Goal: Task Accomplishment & Management: Manage account settings

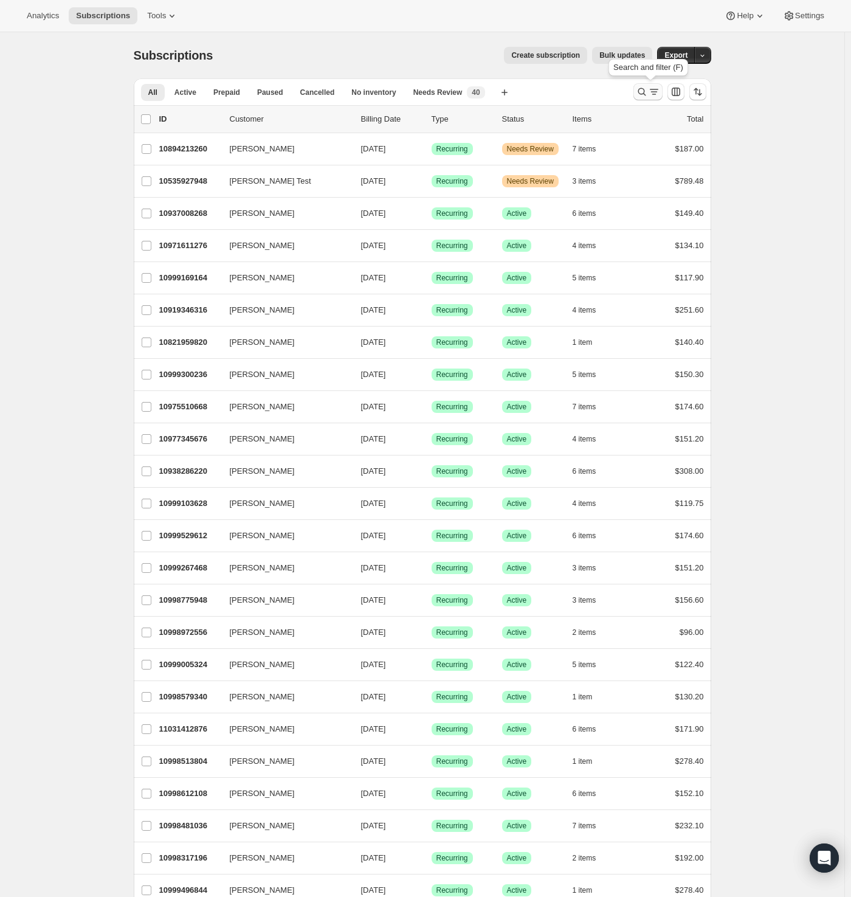
click at [648, 88] on icon "Search and filter results" at bounding box center [642, 92] width 12 height 12
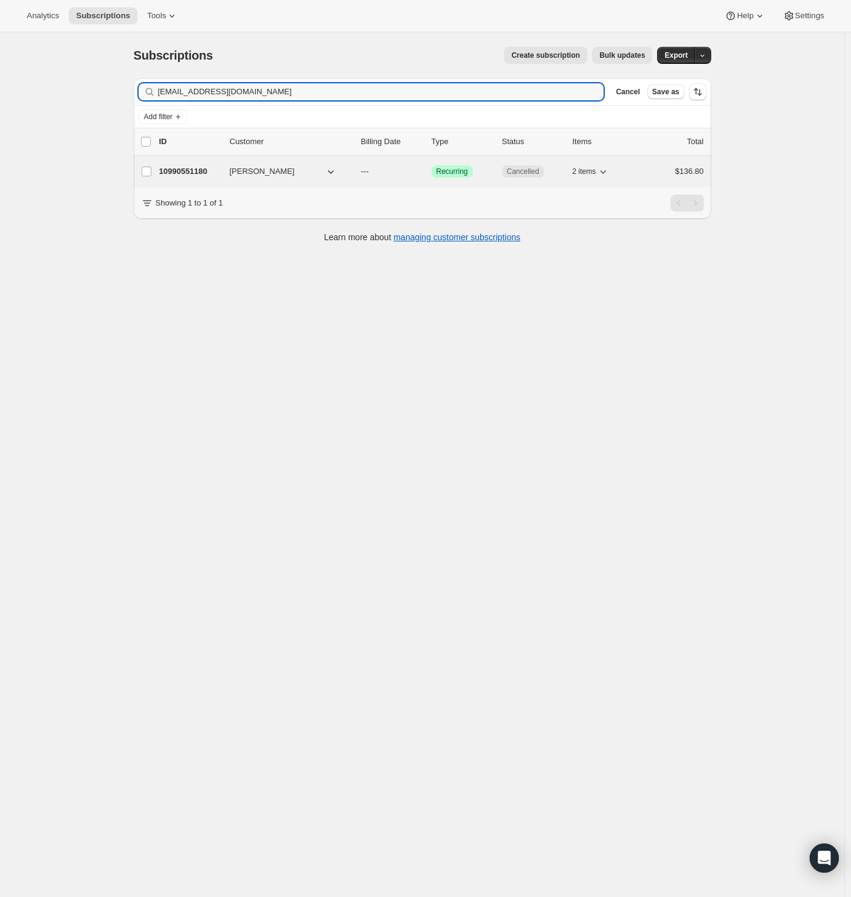
type input "danyeleldridge@att.net"
click at [198, 170] on p "10990551180" at bounding box center [189, 171] width 61 height 12
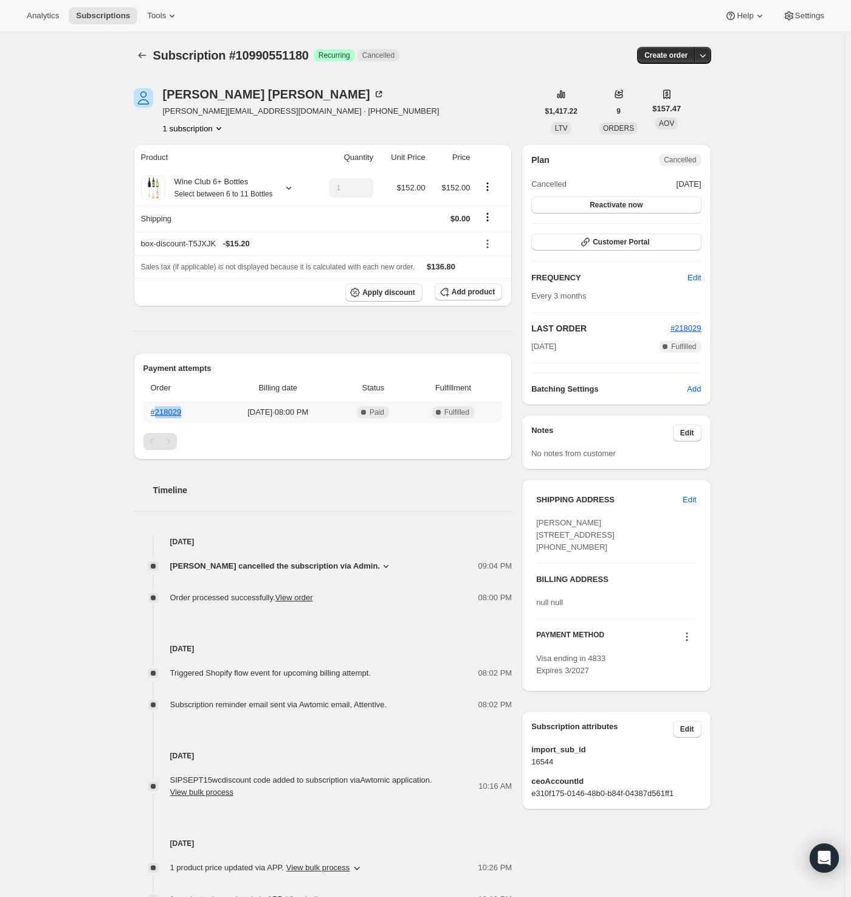
drag, startPoint x: 192, startPoint y: 424, endPoint x: 1, endPoint y: 393, distance: 193.9
click at [158, 423] on th "#218029" at bounding box center [181, 412] width 74 height 22
copy link "218029"
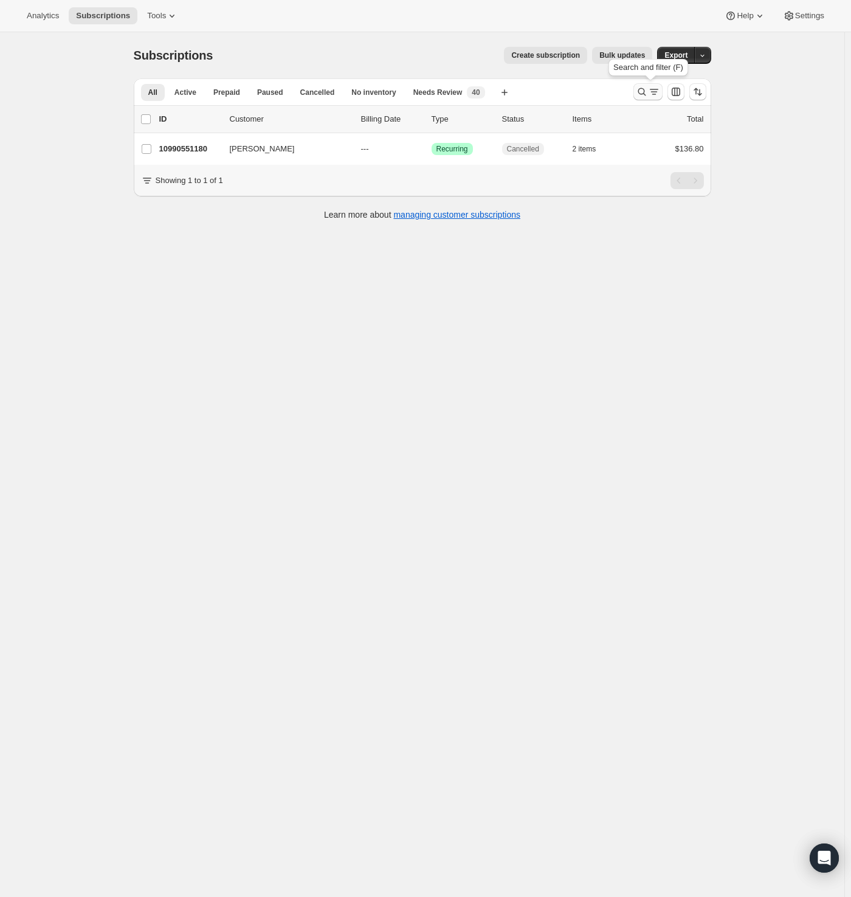
click at [645, 93] on icon "Search and filter results" at bounding box center [642, 92] width 12 height 12
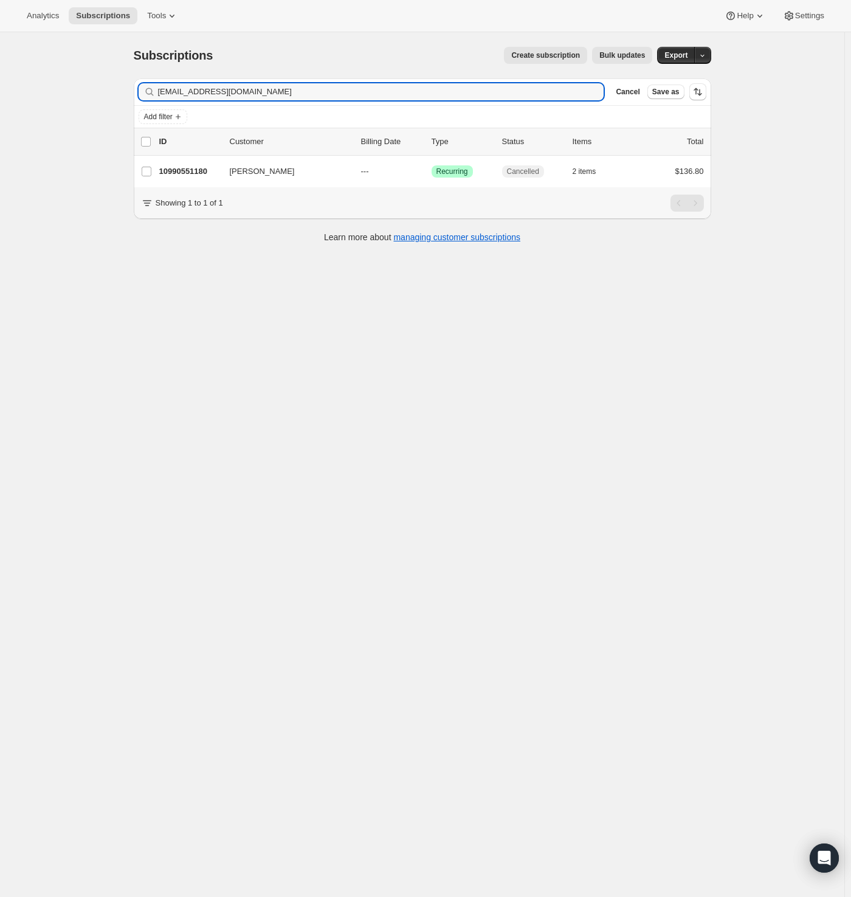
click at [0, 106] on html "Analytics Subscriptions Tools Help Settings Skip to content Subscriptions. This…" at bounding box center [425, 448] width 851 height 897
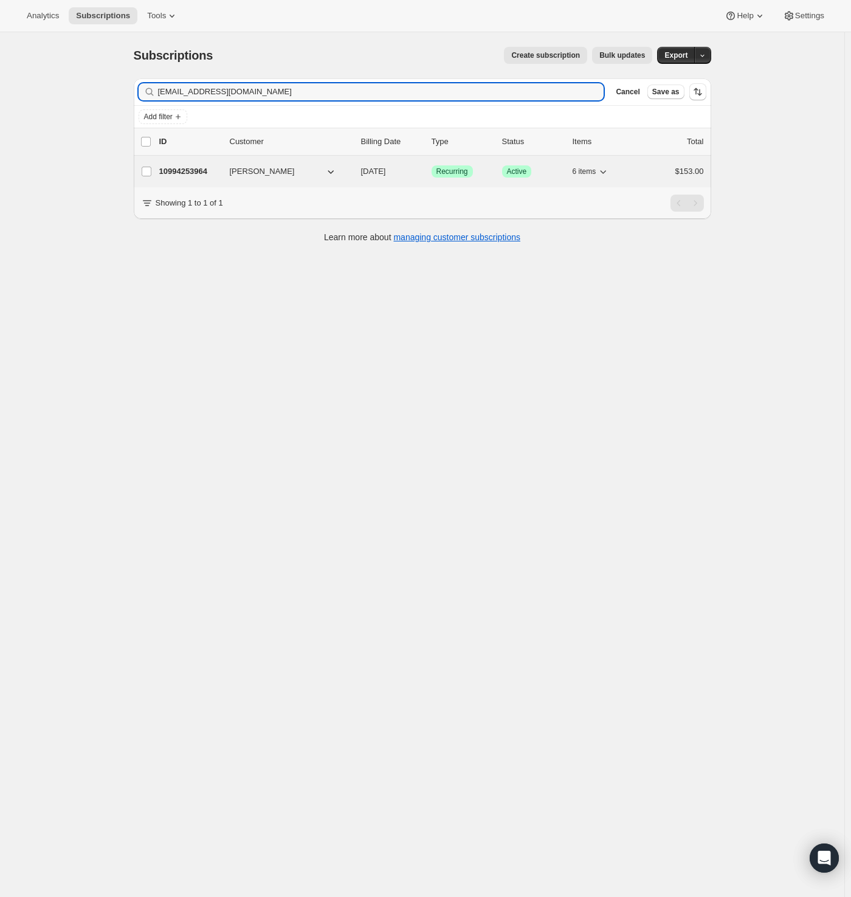
type input "rebsmart@live.com"
click at [192, 165] on p "10994253964" at bounding box center [189, 171] width 61 height 12
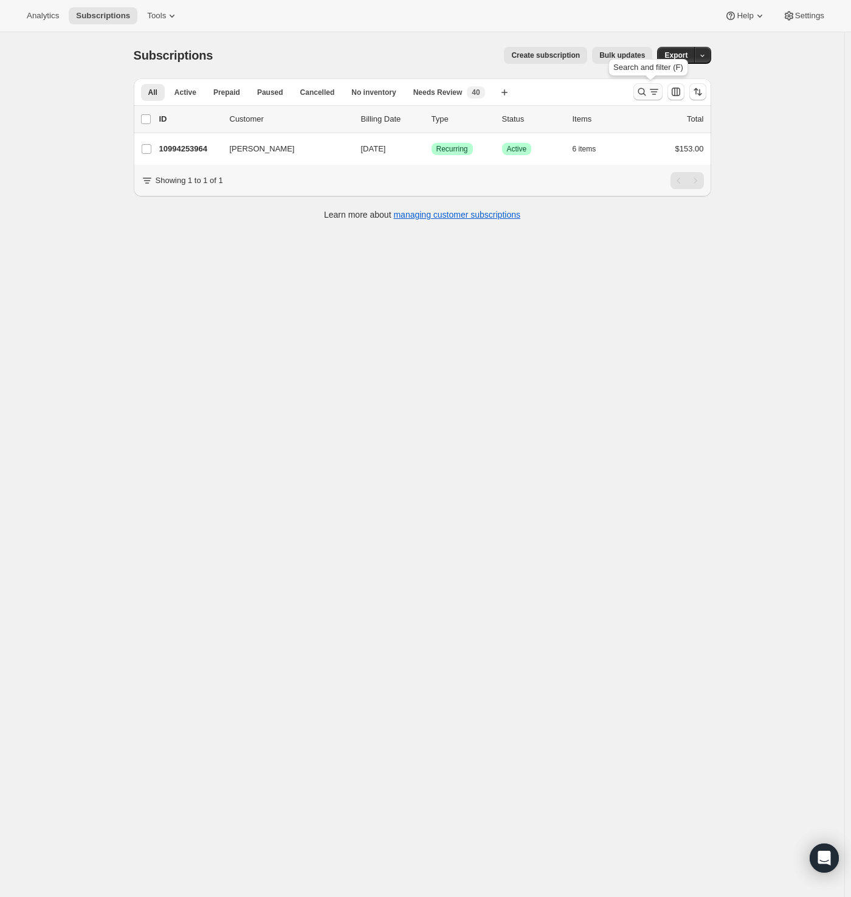
click at [654, 91] on icon "Search and filter results" at bounding box center [654, 92] width 12 height 12
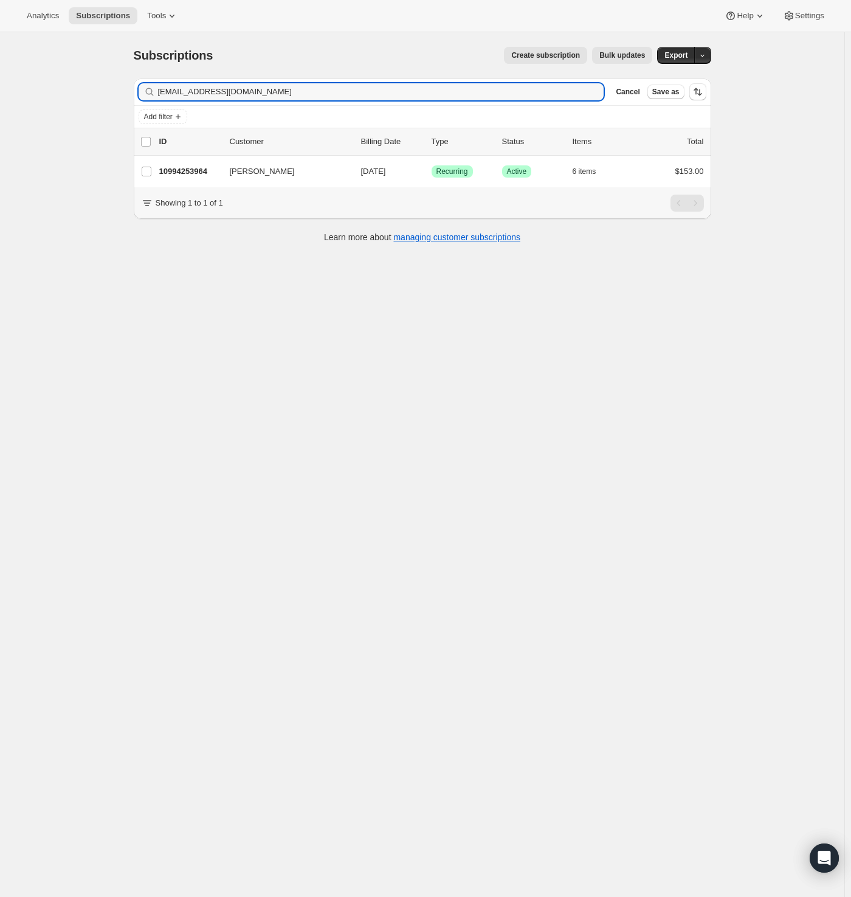
drag, startPoint x: 256, startPoint y: 91, endPoint x: -20, endPoint y: 110, distance: 276.7
click at [0, 110] on html "Analytics Subscriptions Tools Help Settings Skip to content Subscriptions. This…" at bounding box center [425, 448] width 851 height 897
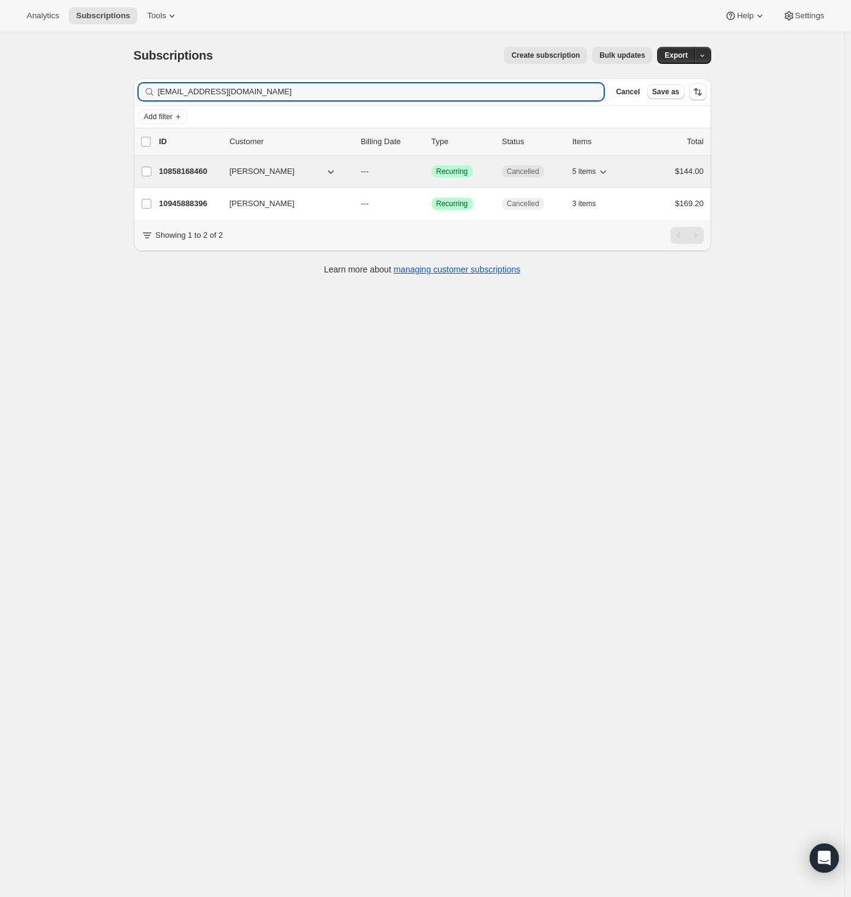
type input "[EMAIL_ADDRESS][DOMAIN_NAME]"
click at [189, 173] on p "10858168460" at bounding box center [189, 171] width 61 height 12
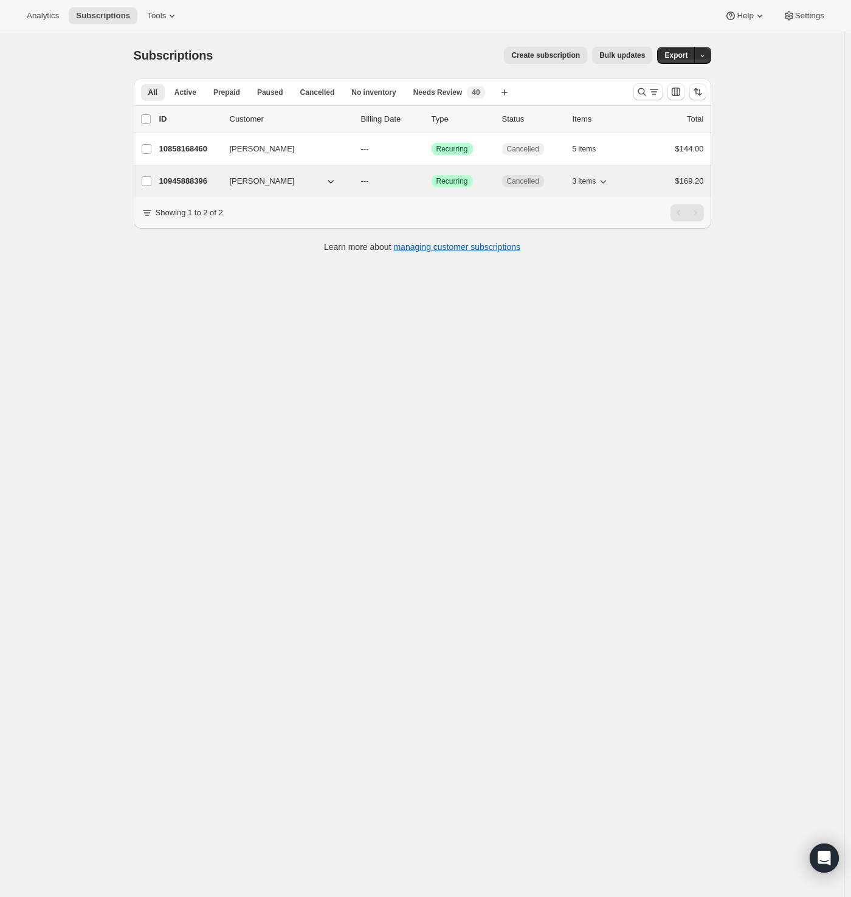
click at [187, 181] on p "10945888396" at bounding box center [189, 181] width 61 height 12
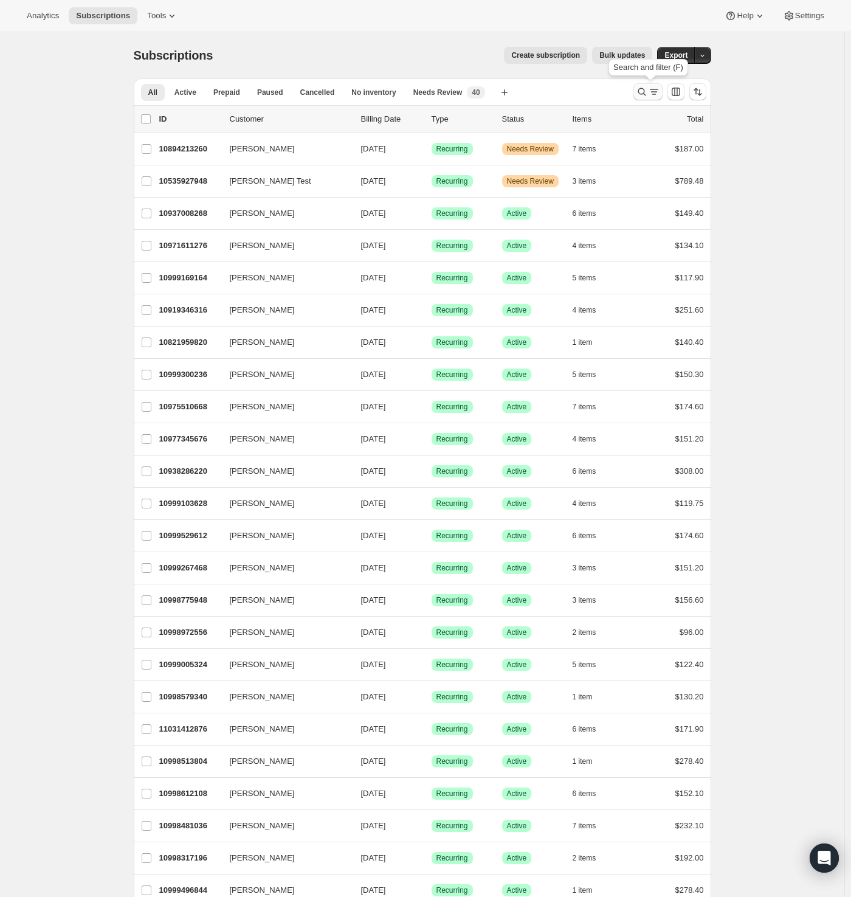
click at [651, 93] on icon "Search and filter results" at bounding box center [654, 92] width 12 height 12
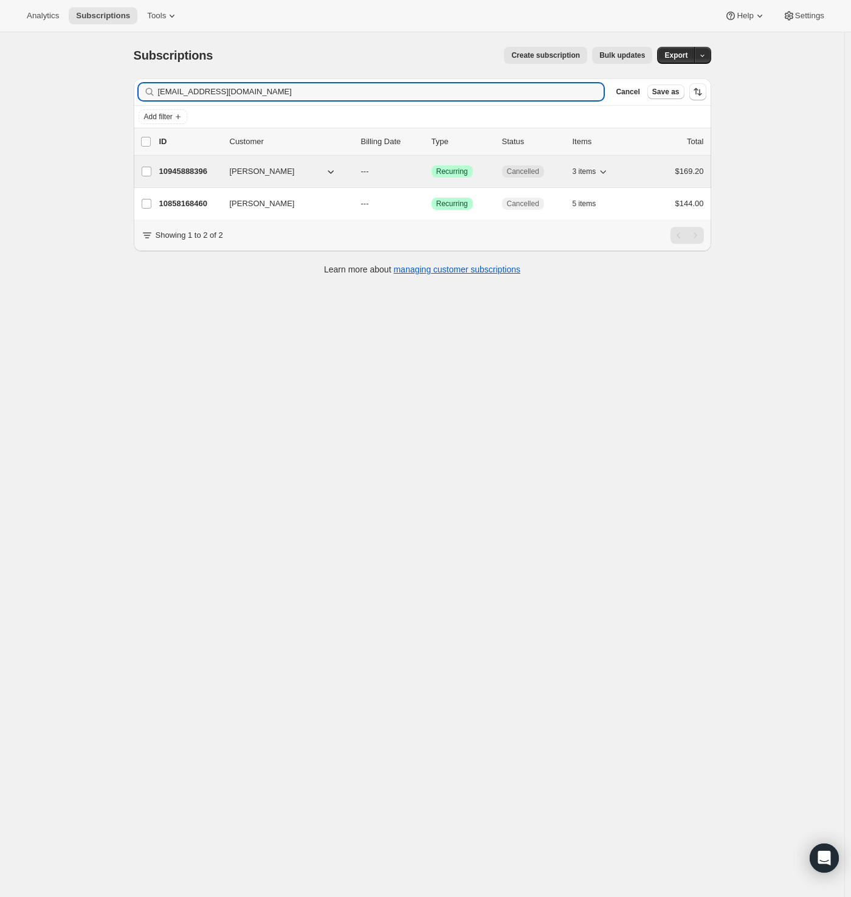
type input "[EMAIL_ADDRESS][DOMAIN_NAME]"
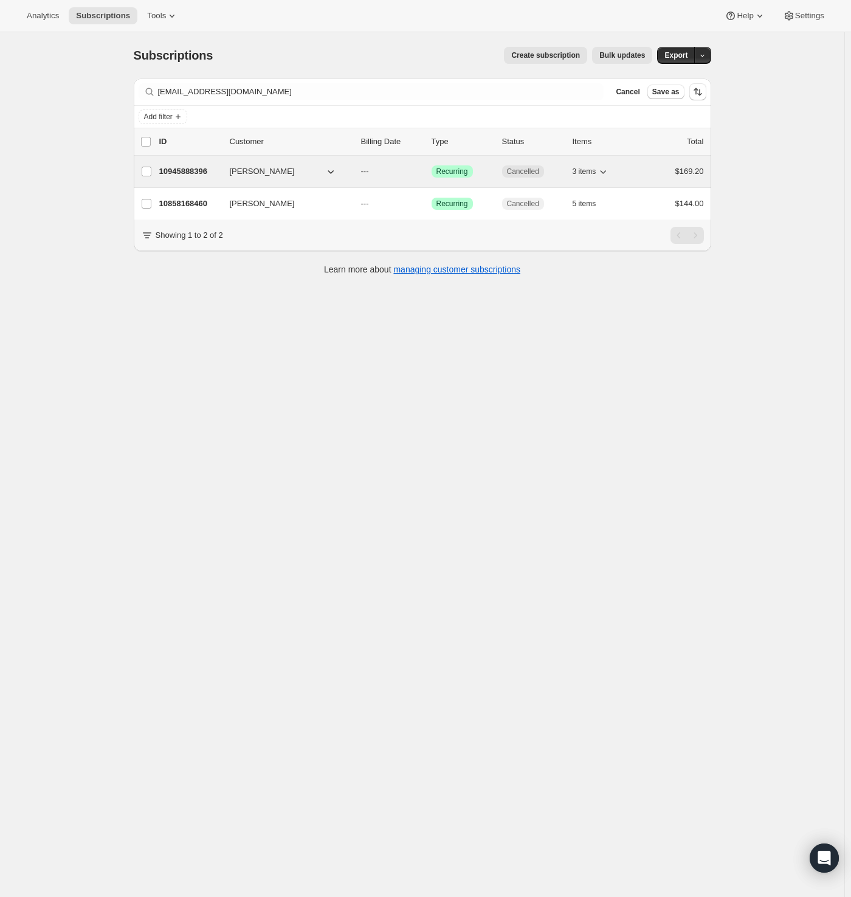
click at [189, 172] on p "10945888396" at bounding box center [189, 171] width 61 height 12
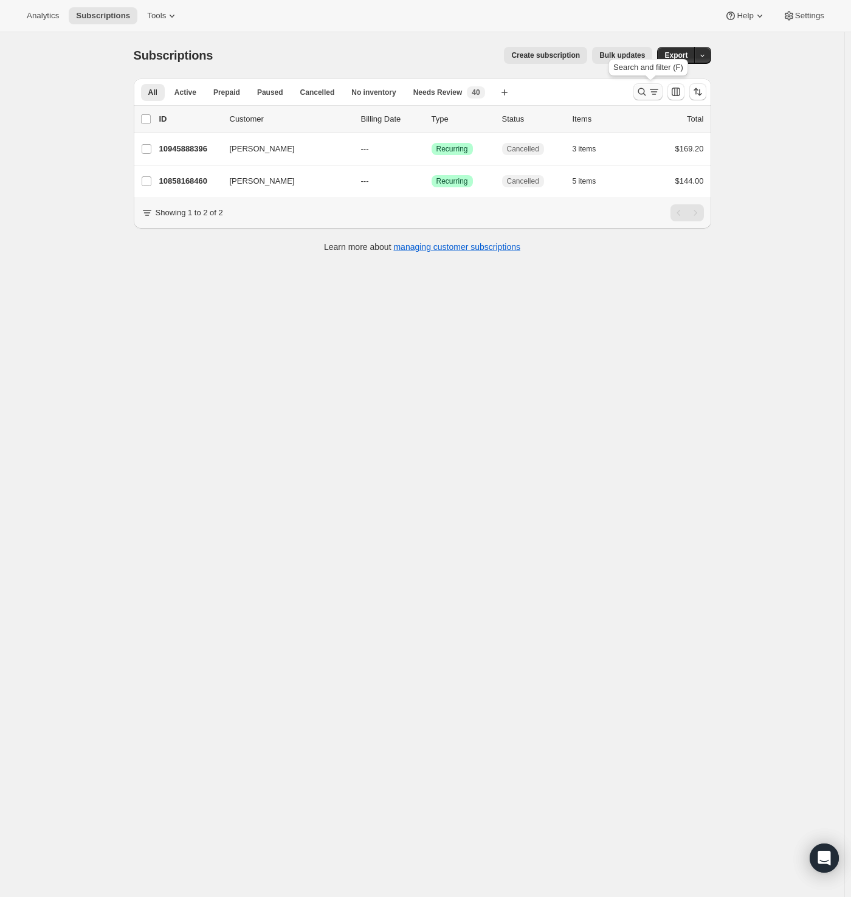
click at [645, 89] on icon "Search and filter results" at bounding box center [642, 92] width 12 height 12
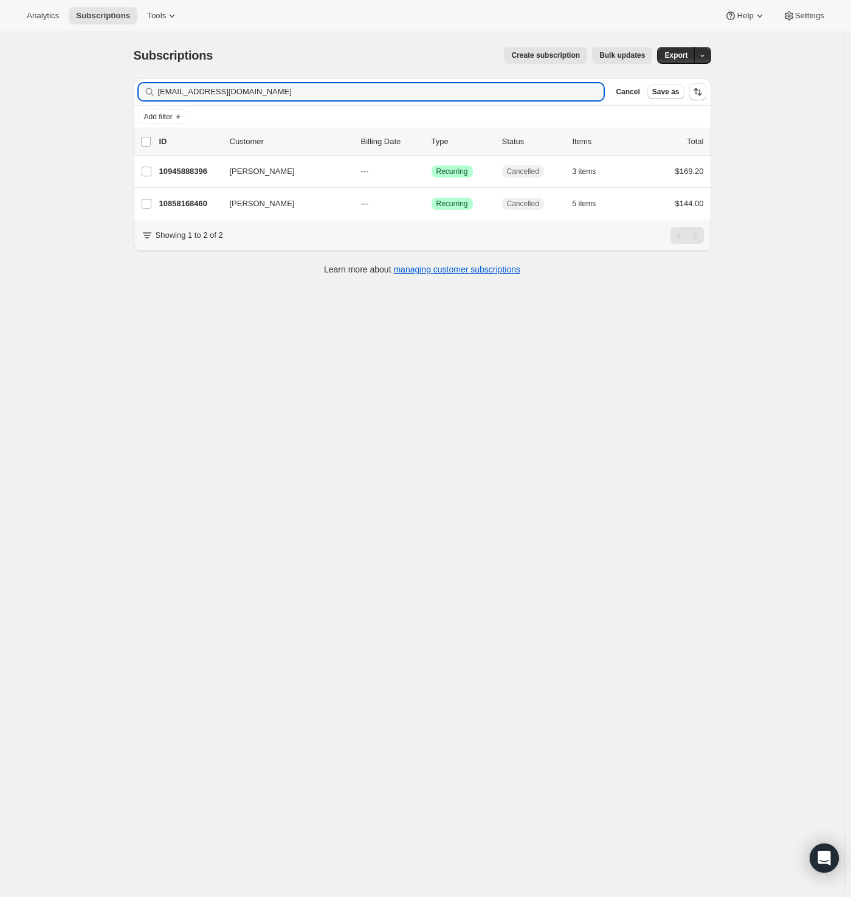
drag, startPoint x: 280, startPoint y: 93, endPoint x: -24, endPoint y: 83, distance: 304.8
click at [0, 83] on html "Analytics Subscriptions Tools Help Settings Skip to content Subscriptions. This…" at bounding box center [425, 448] width 851 height 897
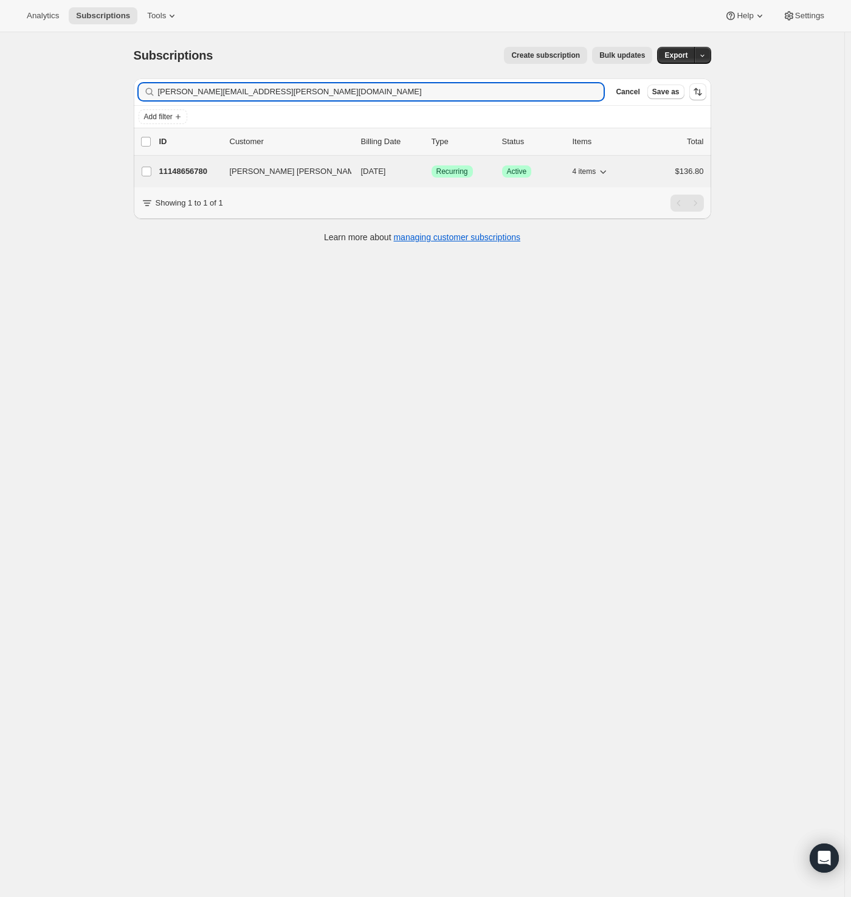
type input "sarah.hema@gmail.com"
click at [241, 170] on span "Sarah Hema" at bounding box center [296, 171] width 132 height 12
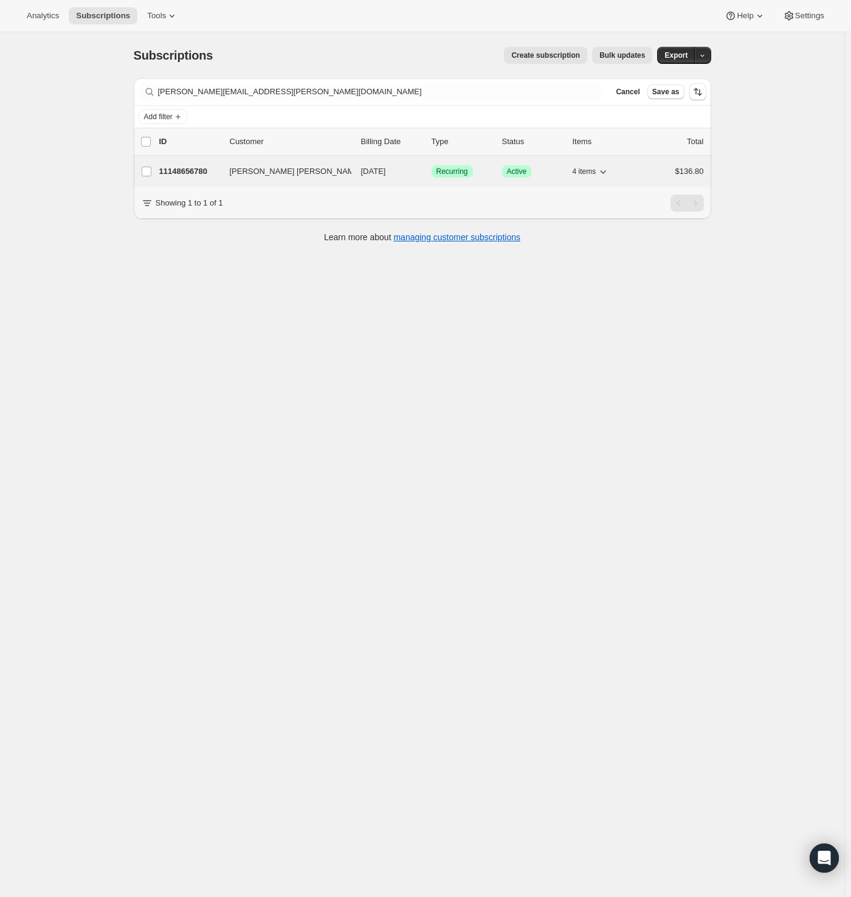
click at [190, 174] on p "11148656780" at bounding box center [189, 171] width 61 height 12
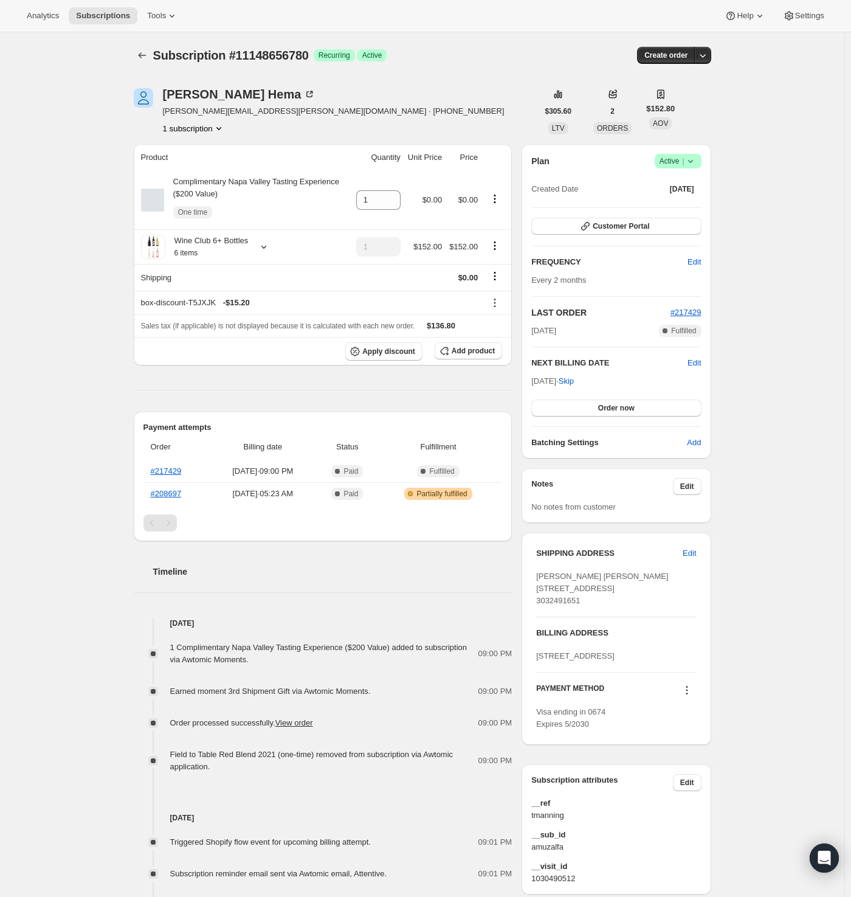
click at [697, 159] on icon at bounding box center [691, 161] width 12 height 12
click at [688, 201] on span "Cancel subscription" at bounding box center [676, 205] width 69 height 9
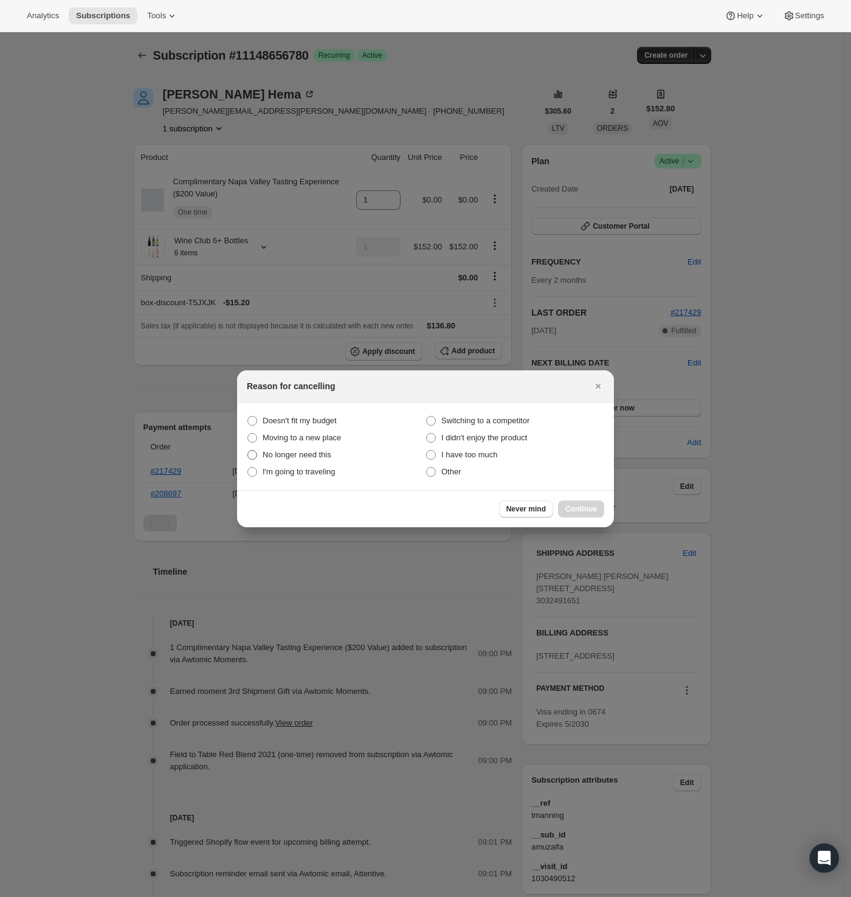
click at [298, 457] on span "No longer need this" at bounding box center [297, 454] width 69 height 9
click at [248, 451] on this "No longer need this" at bounding box center [247, 450] width 1 height 1
radio this "true"
click at [588, 509] on span "Continue" at bounding box center [581, 509] width 32 height 10
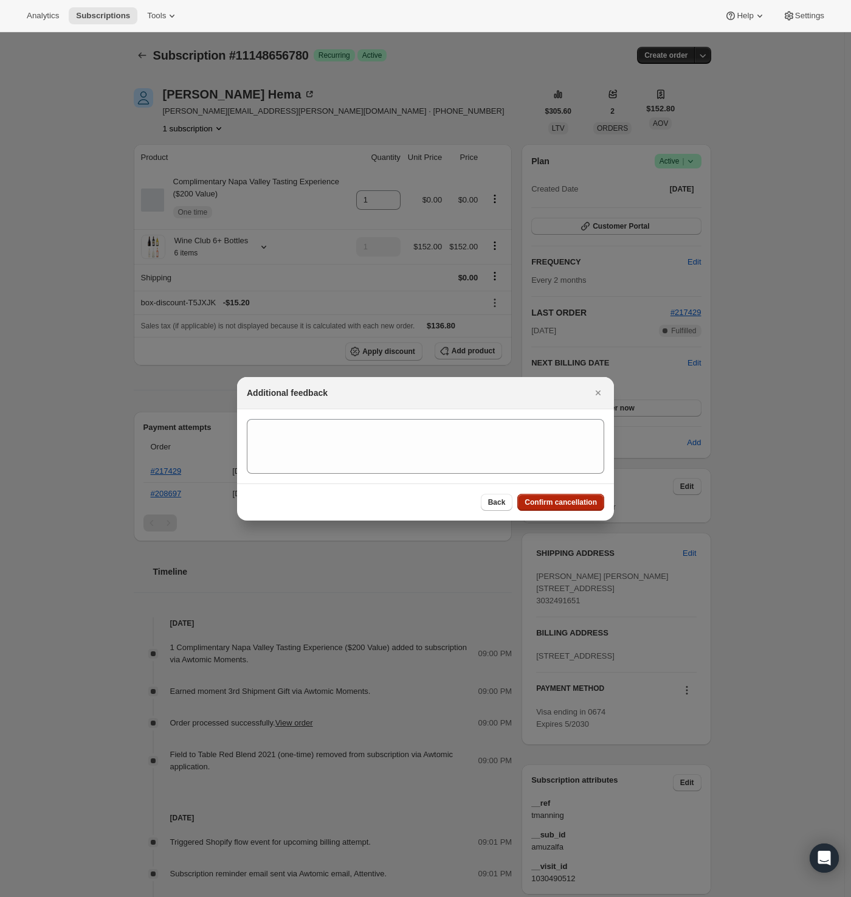
click at [589, 501] on span "Confirm cancellation" at bounding box center [561, 502] width 72 height 10
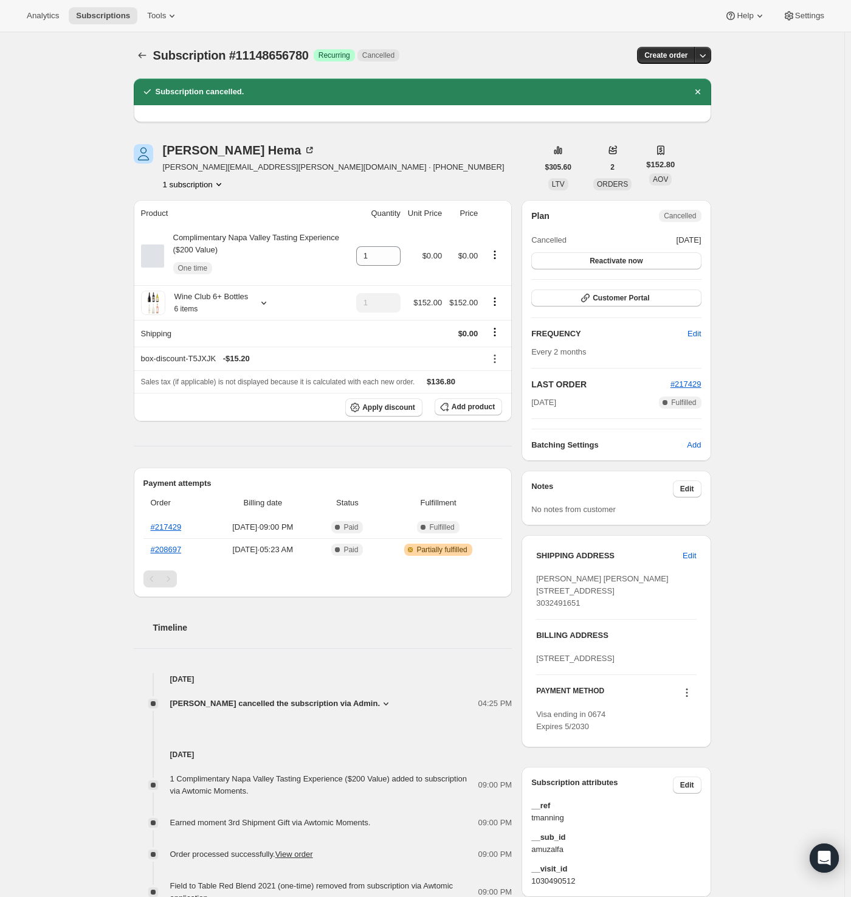
click at [379, 168] on div "Sarah Hema sarah.hema@gmail.com · +13032491651 1 subscription" at bounding box center [336, 167] width 404 height 46
